Goal: Task Accomplishment & Management: Manage account settings

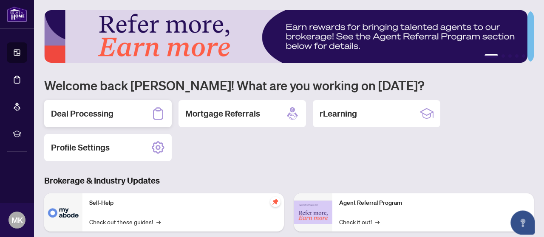
click at [113, 110] on div "Deal Processing" at bounding box center [107, 113] width 127 height 27
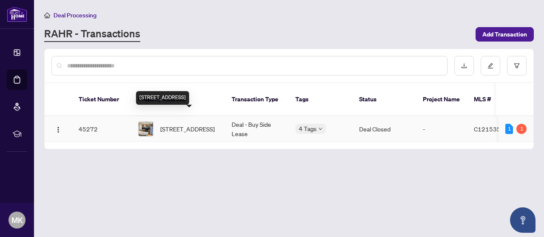
click at [165, 124] on span "3505-763 Bay St, Toronto, Ontario M5G 2R3, Canada" at bounding box center [187, 128] width 54 height 9
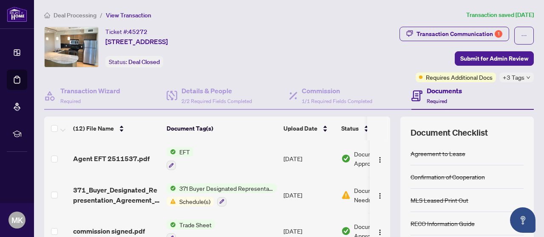
click at [218, 190] on span "371 Buyer Designated Representation Agreement - Authority for Purchase or Lease" at bounding box center [226, 188] width 101 height 9
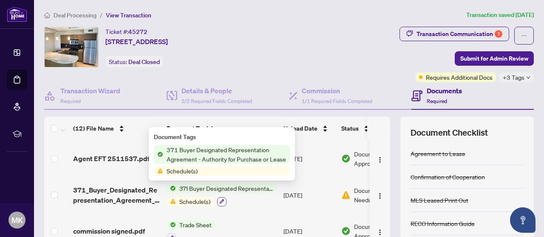
click at [221, 199] on icon "button" at bounding box center [221, 201] width 5 height 5
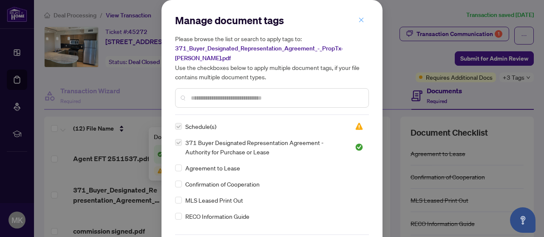
click at [359, 18] on icon "close" at bounding box center [361, 19] width 5 height 5
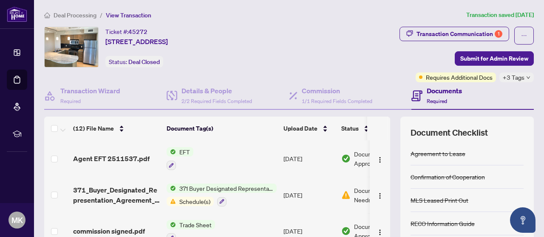
click at [446, 26] on div "Deal Processing / View Transaction Transaction saved 13 days ago Ticket #: 4527…" at bounding box center [289, 184] width 496 height 349
click at [435, 35] on div "Transaction Communication 1" at bounding box center [459, 34] width 86 height 14
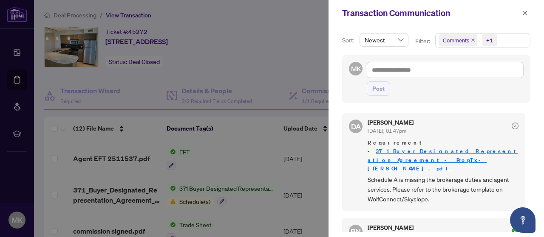
click at [313, 40] on div at bounding box center [272, 118] width 544 height 237
click at [524, 12] on icon "close" at bounding box center [525, 13] width 6 height 6
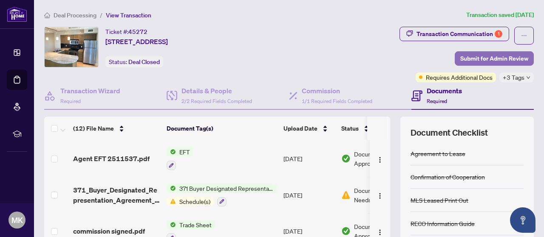
click at [496, 57] on span "Submit for Admin Review" at bounding box center [494, 59] width 68 height 14
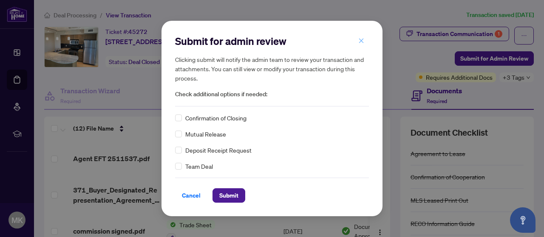
click at [360, 40] on icon "close" at bounding box center [361, 40] width 5 height 5
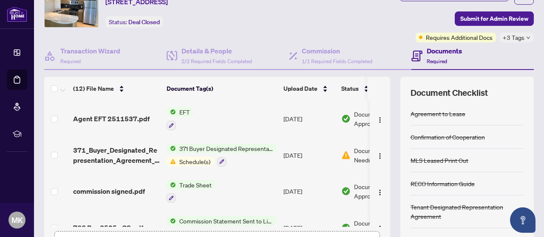
scroll to position [38, 0]
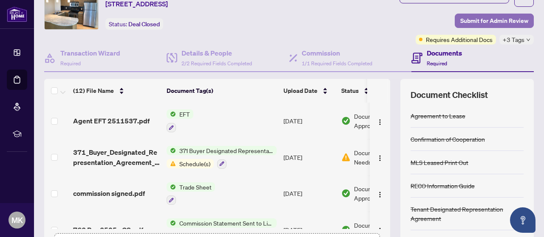
click at [487, 22] on span "Submit for Admin Review" at bounding box center [494, 21] width 68 height 14
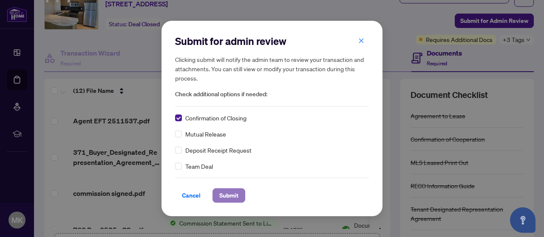
click at [226, 198] on span "Submit" at bounding box center [228, 196] width 19 height 14
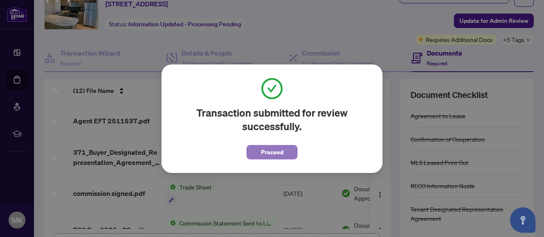
click at [268, 155] on span "Proceed" at bounding box center [272, 153] width 23 height 14
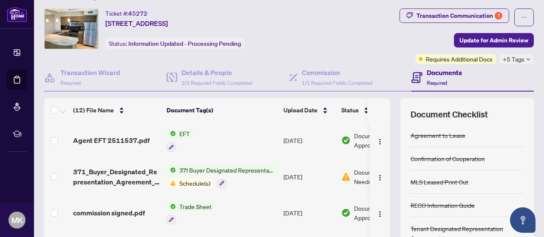
scroll to position [3, 0]
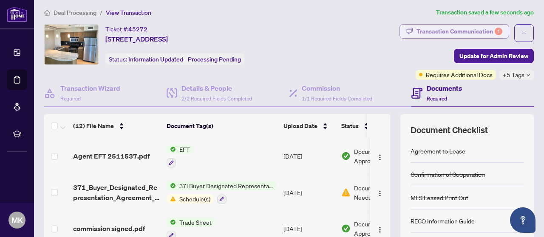
click at [445, 29] on div "Transaction Communication 1" at bounding box center [459, 32] width 86 height 14
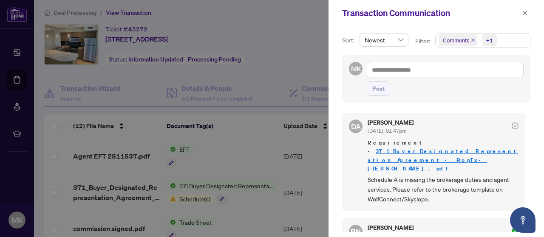
click at [292, 39] on div at bounding box center [272, 118] width 544 height 237
click at [523, 13] on icon "close" at bounding box center [525, 13] width 6 height 6
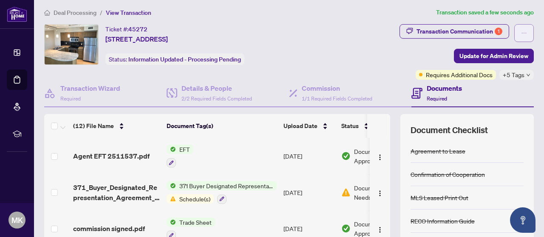
click at [521, 30] on icon "ellipsis" at bounding box center [524, 33] width 6 height 6
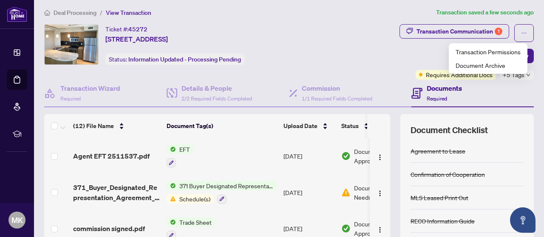
click at [400, 50] on div "Transaction Communication 1 Update for Admin Review Requires Additional Docs +5…" at bounding box center [429, 52] width 210 height 56
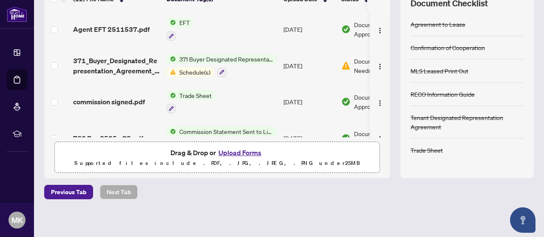
scroll to position [131, 0]
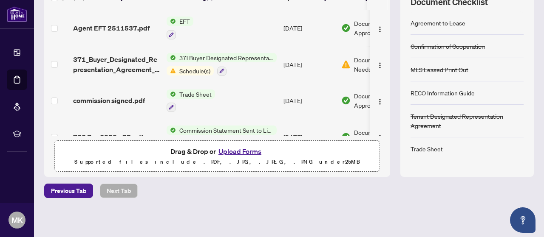
click at [227, 151] on button "Upload Forms" at bounding box center [240, 151] width 48 height 11
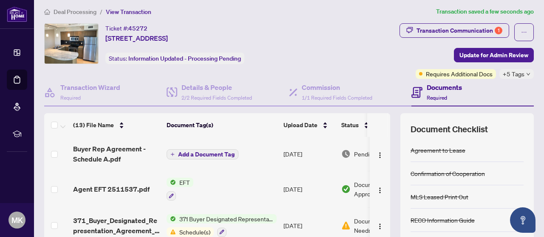
scroll to position [4, 0]
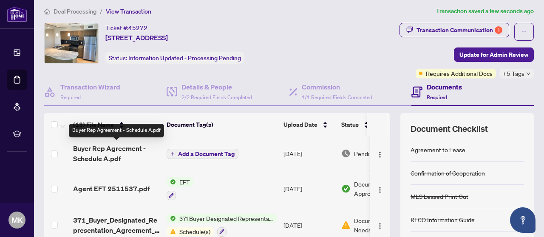
click at [125, 150] on span "Buyer Rep Agreement - Schedule A.pdf" at bounding box center [116, 154] width 87 height 20
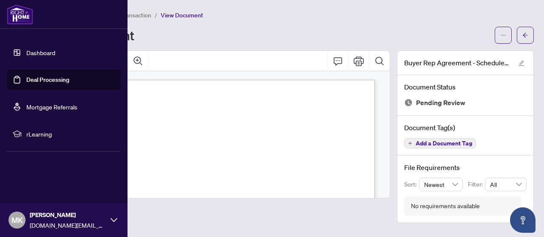
click at [42, 82] on link "Deal Processing" at bounding box center [47, 80] width 43 height 8
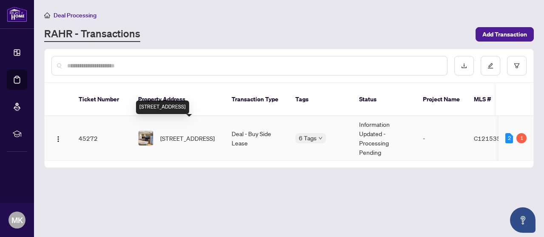
click at [162, 134] on span "3505-763 Bay St, Toronto, Ontario M5G 2R3, Canada" at bounding box center [187, 138] width 54 height 9
